Goal: Information Seeking & Learning: Learn about a topic

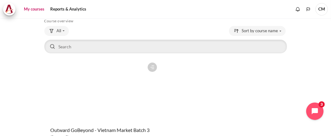
scroll to position [52, 0]
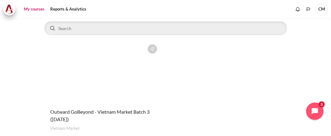
click at [106, 69] on figure "Content" at bounding box center [102, 72] width 116 height 62
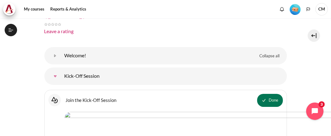
scroll to position [58, 0]
click at [54, 57] on link "Welcome!" at bounding box center [55, 56] width 12 height 12
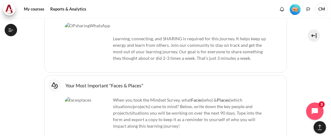
scroll to position [555, 0]
drag, startPoint x: 149, startPoint y: 84, endPoint x: 172, endPoint y: 85, distance: 23.3
click at [171, 97] on p "When you took the Mindset Survey, what F aces (who) & Places (which situations/…" at bounding box center [166, 113] width 202 height 33
click at [173, 97] on p "When you took the Mindset Survey, what F aces (who) & Places (which situations/…" at bounding box center [166, 113] width 202 height 33
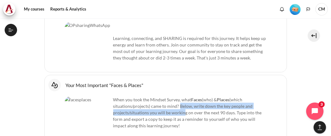
drag, startPoint x: 179, startPoint y: 84, endPoint x: 182, endPoint y: 93, distance: 9.7
click at [182, 97] on p "When you took the Mindset Survey, what F aces (who) & Places (which situations/…" at bounding box center [166, 113] width 202 height 33
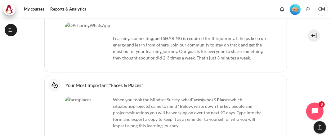
click at [183, 98] on p "When you took the Mindset Survey, what F aces (who) & Places (which situations/…" at bounding box center [166, 113] width 202 height 33
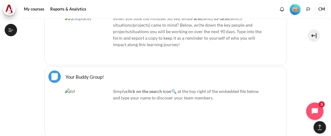
scroll to position [638, 0]
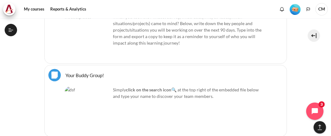
drag, startPoint x: 84, startPoint y: 87, endPoint x: 121, endPoint y: 95, distance: 37.8
click at [84, 87] on img "Content" at bounding box center [88, 110] width 47 height 47
click at [155, 95] on div "Simply click on the search icon 🔍 at the top right of the embedded file below a…" at bounding box center [166, 110] width 202 height 47
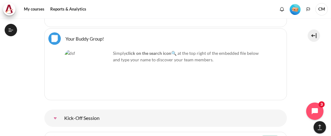
scroll to position [690, 0]
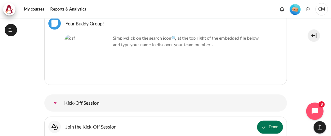
click at [55, 97] on link "Kick-Off Session" at bounding box center [55, 103] width 12 height 12
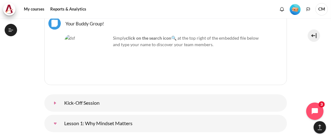
click at [54, 97] on link "Kick-Off Session" at bounding box center [55, 103] width 12 height 12
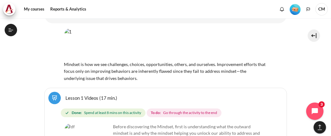
scroll to position [979, 0]
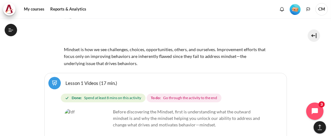
click at [101, 109] on img "Content" at bounding box center [88, 132] width 47 height 47
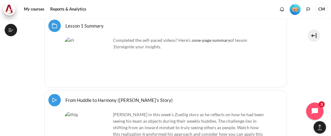
scroll to position [1134, 0]
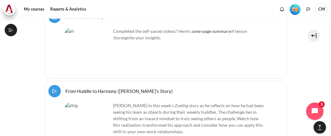
click at [90, 102] on img "Content" at bounding box center [88, 125] width 47 height 47
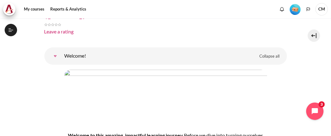
scroll to position [58, 0]
click at [61, 56] on link "Welcome!" at bounding box center [55, 56] width 12 height 12
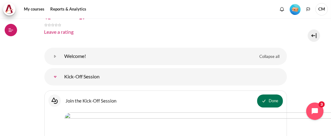
click at [9, 29] on icon at bounding box center [11, 30] width 6 height 6
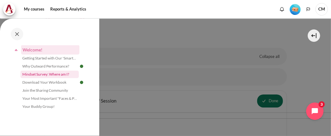
click at [47, 75] on link "Mindset Survey: Where am I?" at bounding box center [49, 74] width 58 height 7
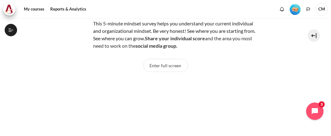
scroll to position [49, 0]
